Goal: Task Accomplishment & Management: Use online tool/utility

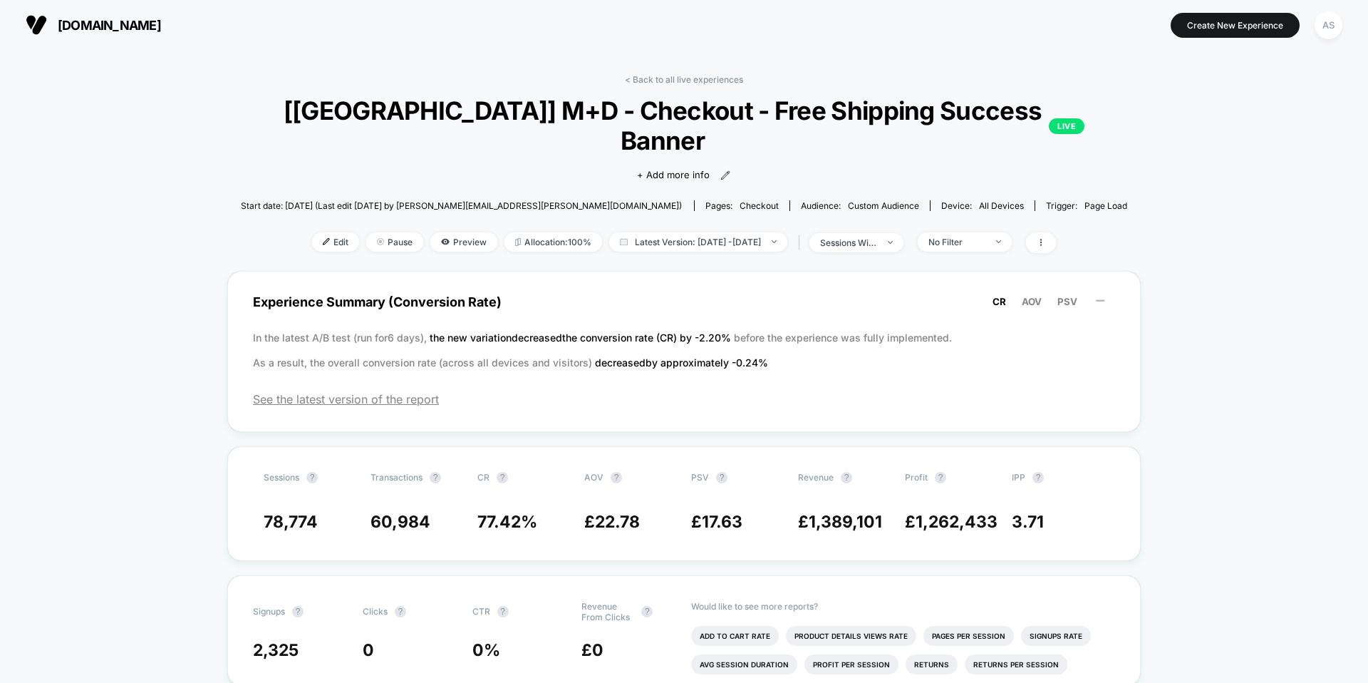
click at [161, 28] on span "[DOMAIN_NAME]" at bounding box center [109, 25] width 103 height 15
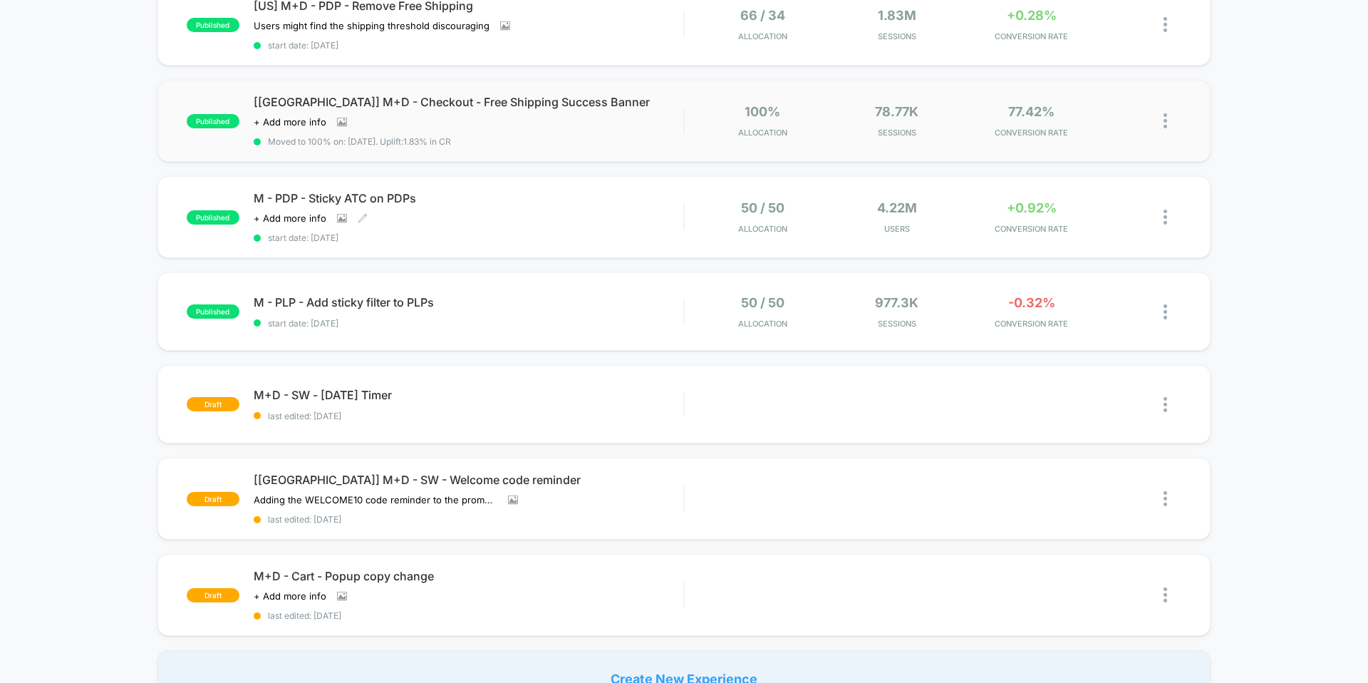
scroll to position [1, 0]
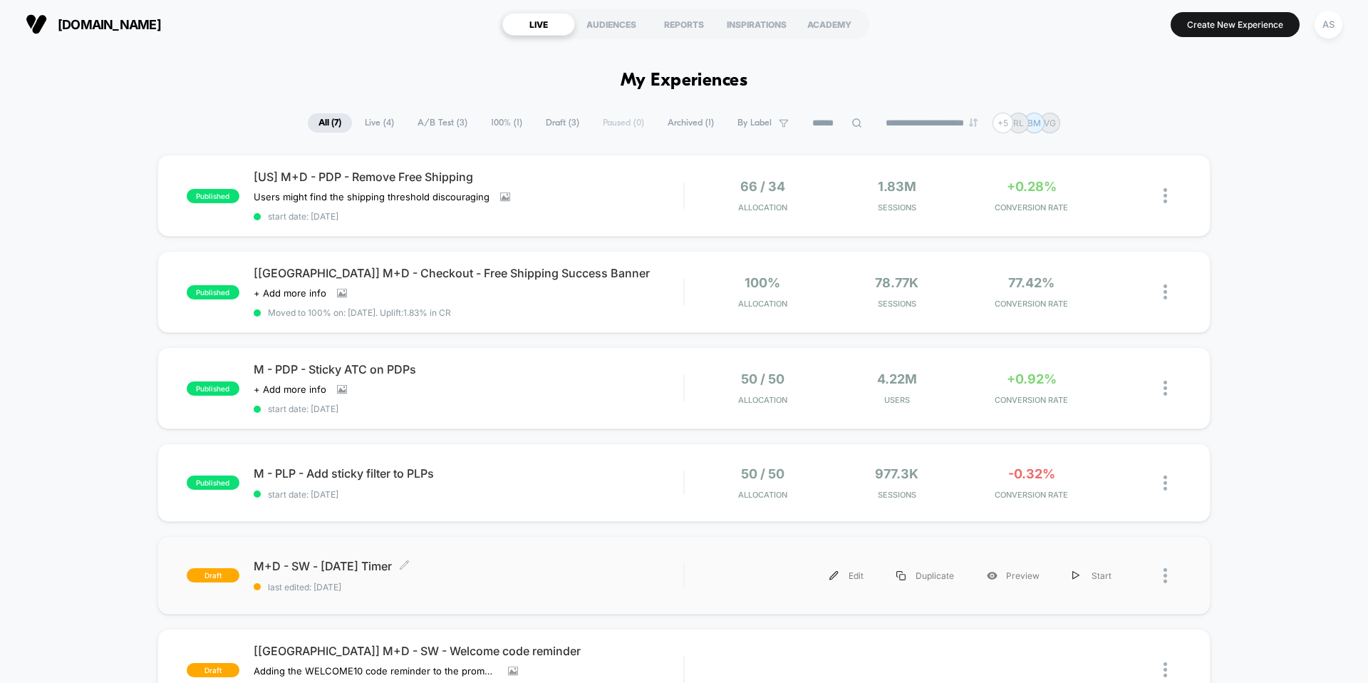
click at [393, 559] on span "M+D - SW - [DATE] Timer Click to edit experience details" at bounding box center [469, 566] width 430 height 14
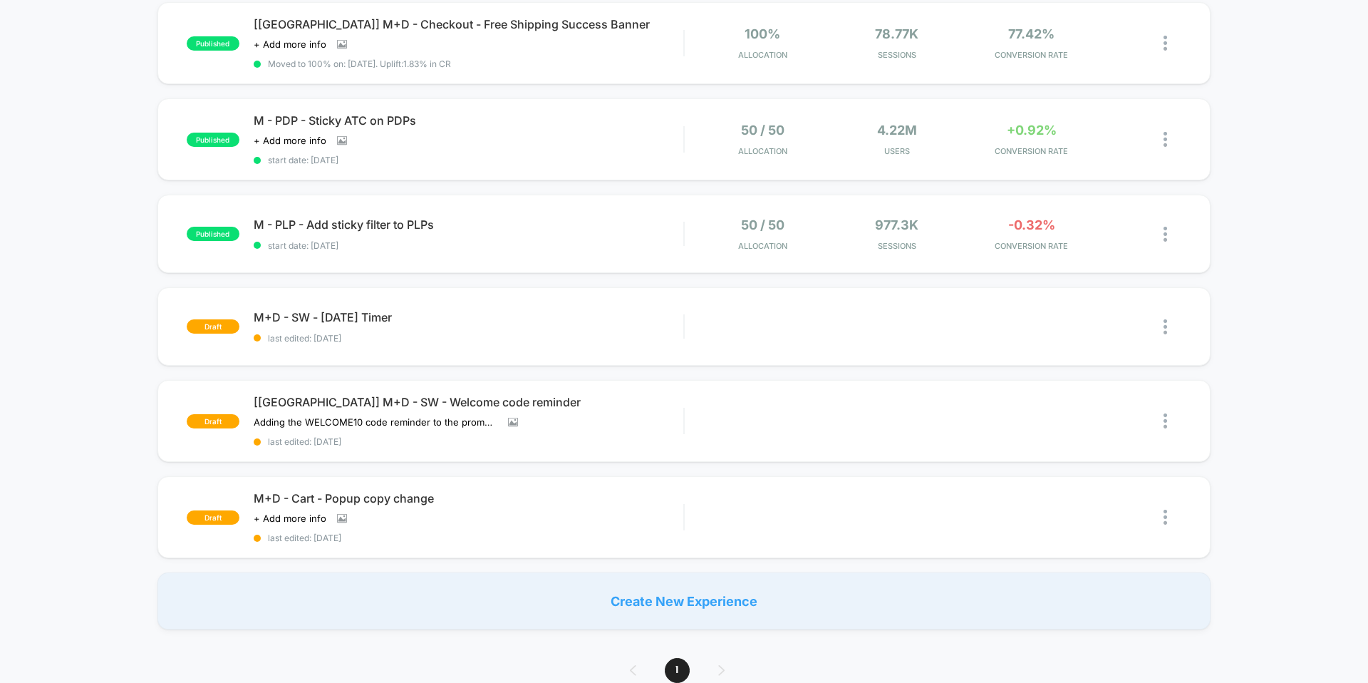
scroll to position [255, 0]
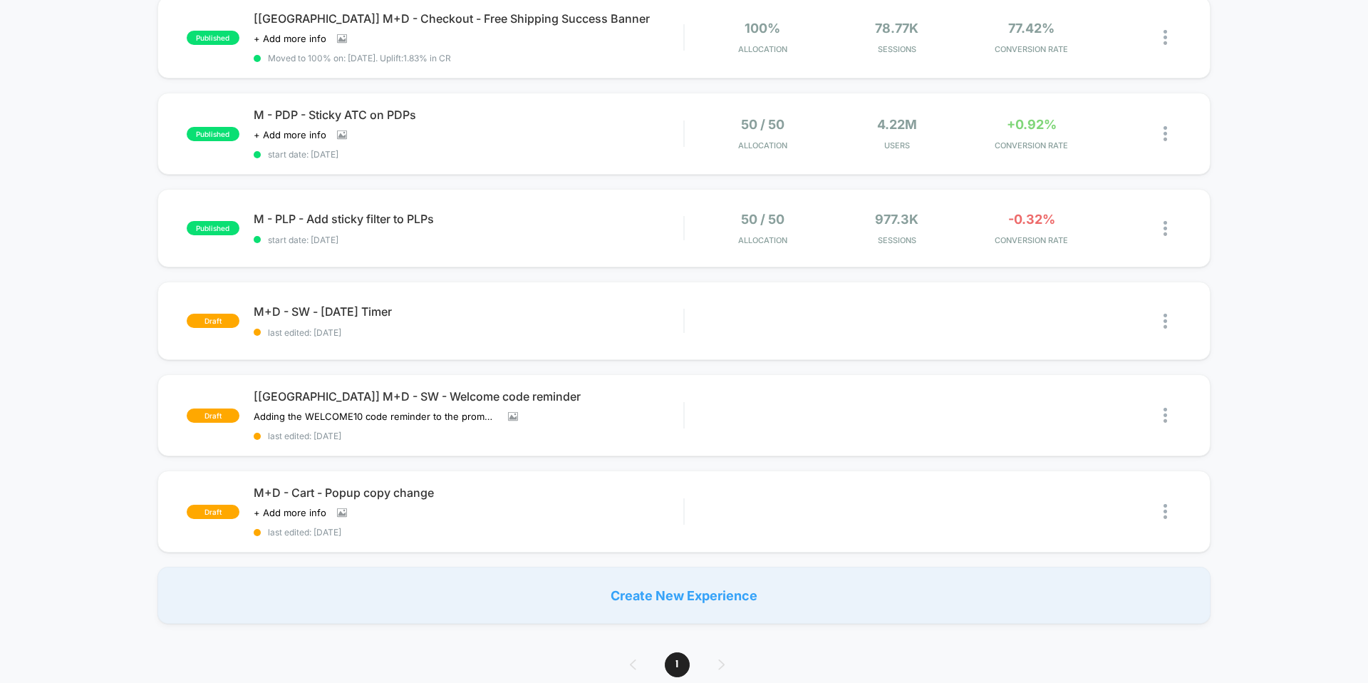
click at [124, 438] on div "published [US] M+D - PDP - Remove Free Shipping Users might find the shipping t…" at bounding box center [684, 261] width 1368 height 723
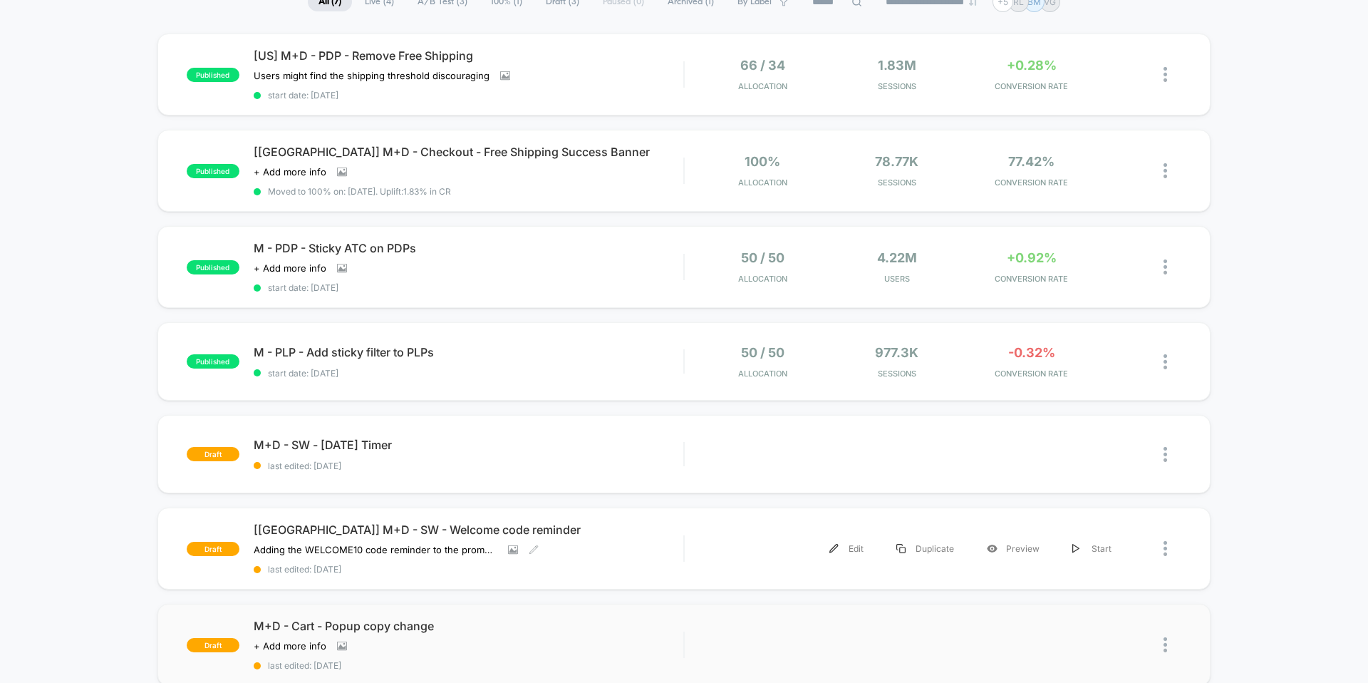
scroll to position [0, 0]
